Goal: Navigation & Orientation: Find specific page/section

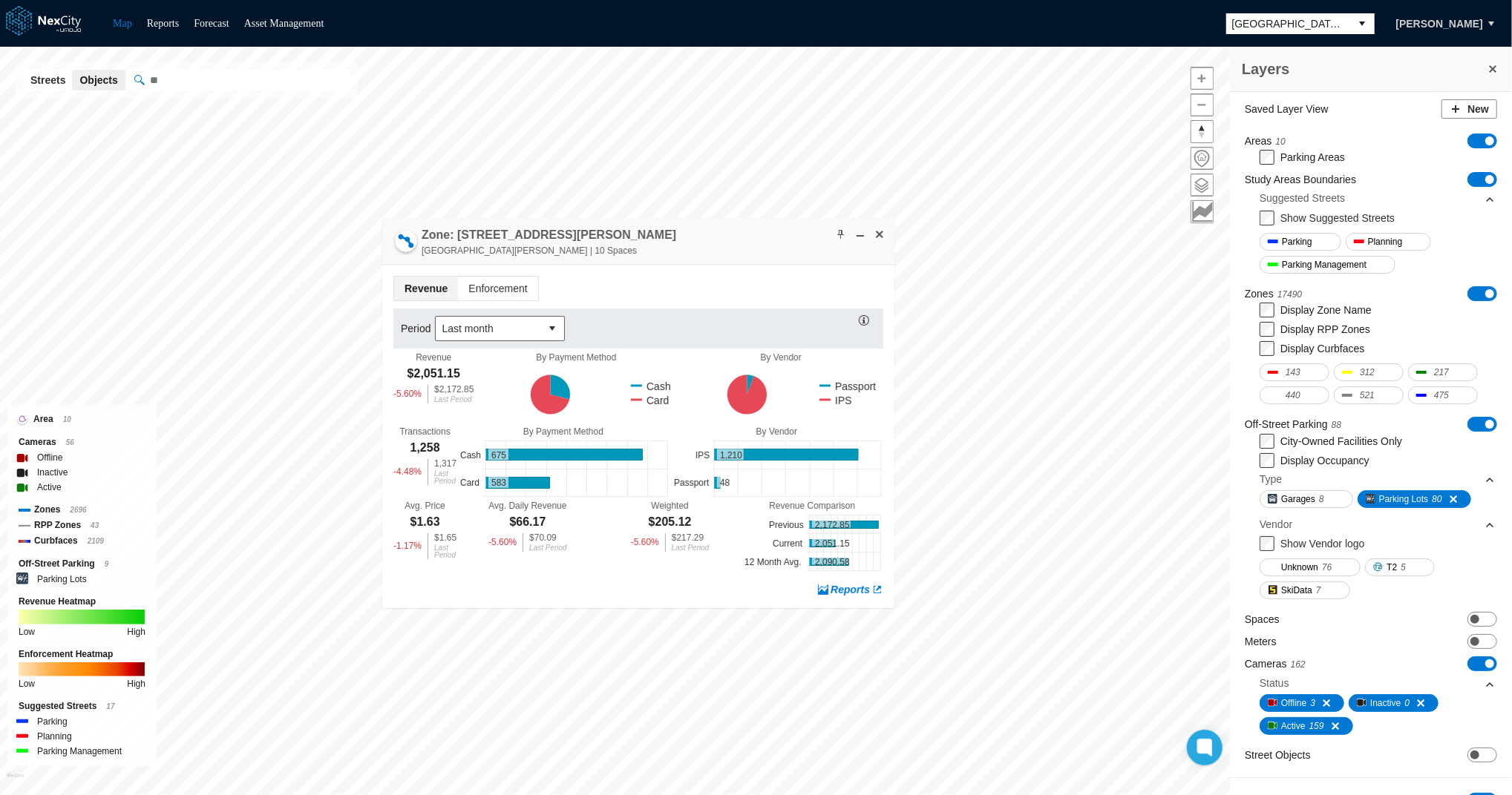
scroll to position [350, 0]
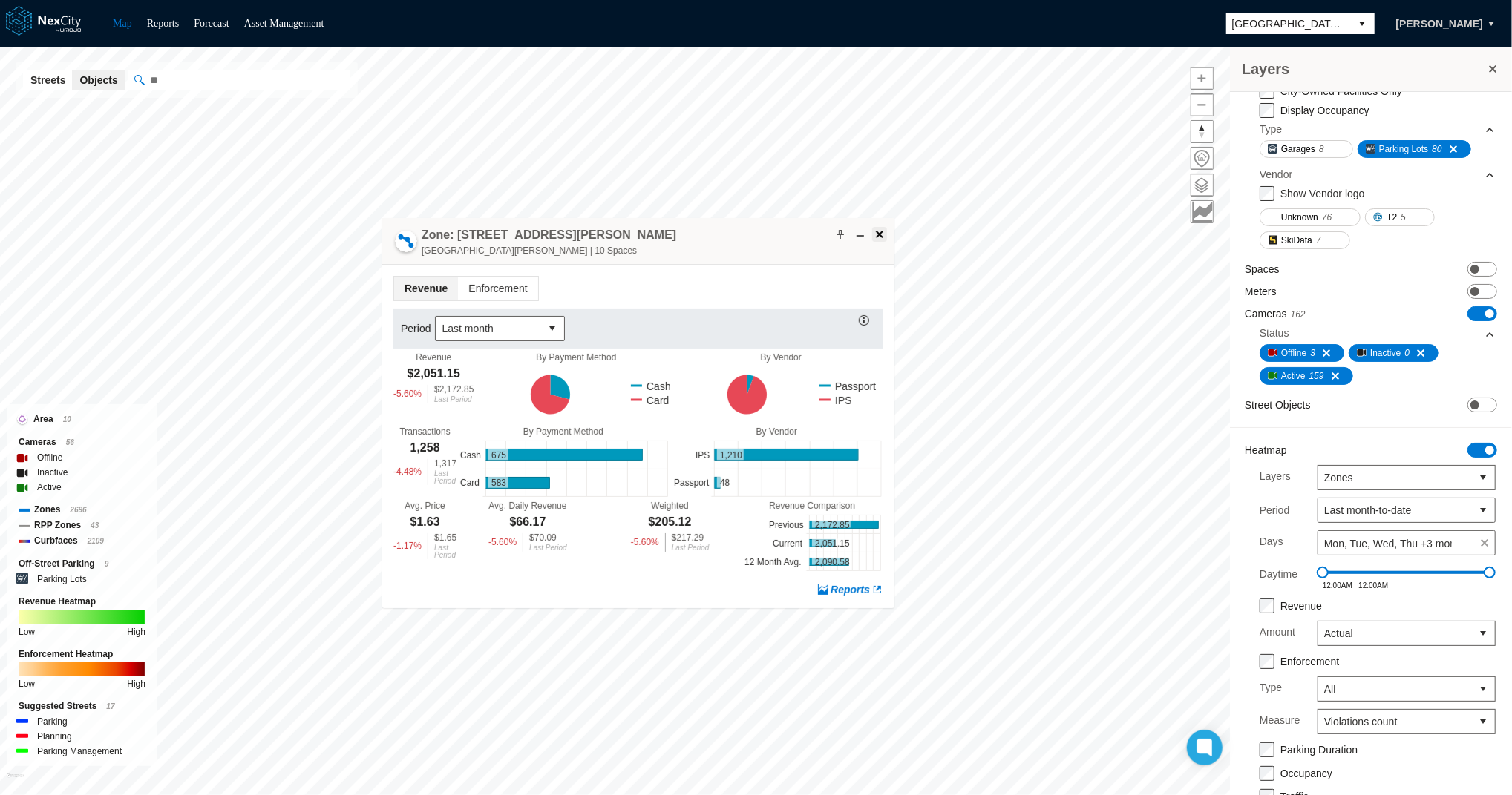
click at [879, 234] on span at bounding box center [880, 234] width 12 height 12
